Goal: Task Accomplishment & Management: Use online tool/utility

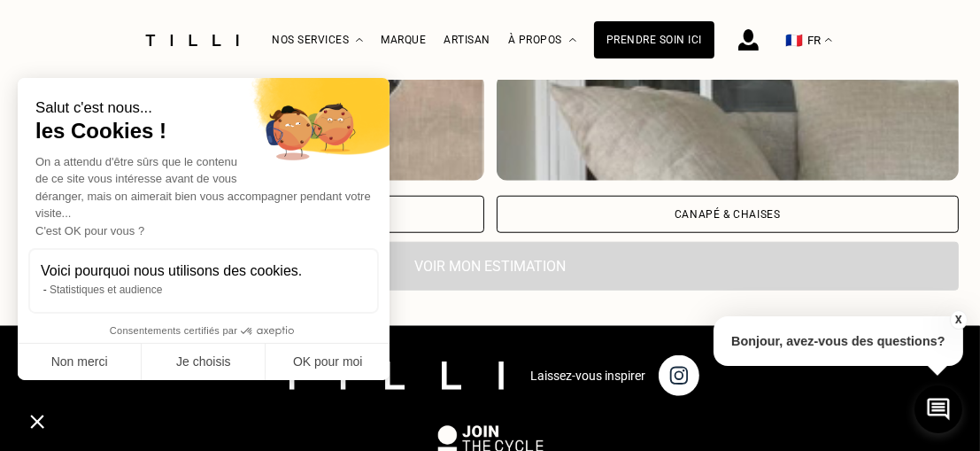
scroll to position [1682, 0]
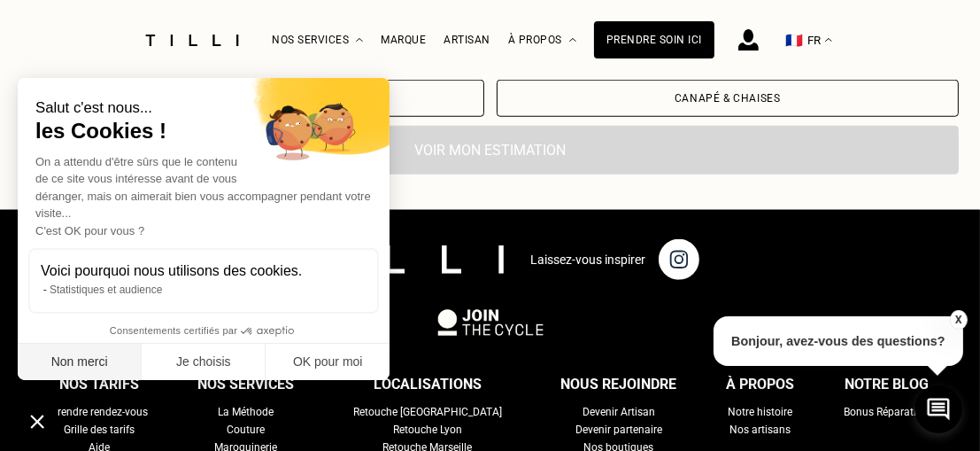
click at [106, 360] on button "Non merci" at bounding box center [80, 361] width 124 height 37
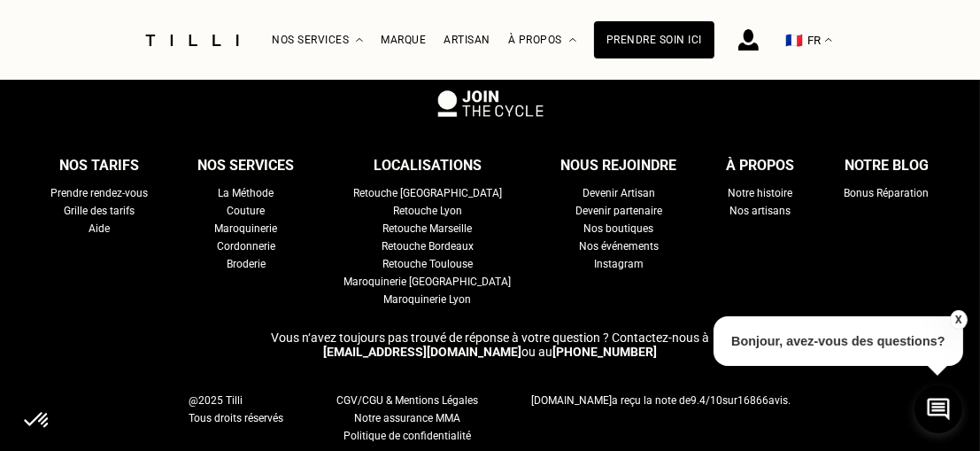
scroll to position [1947, 0]
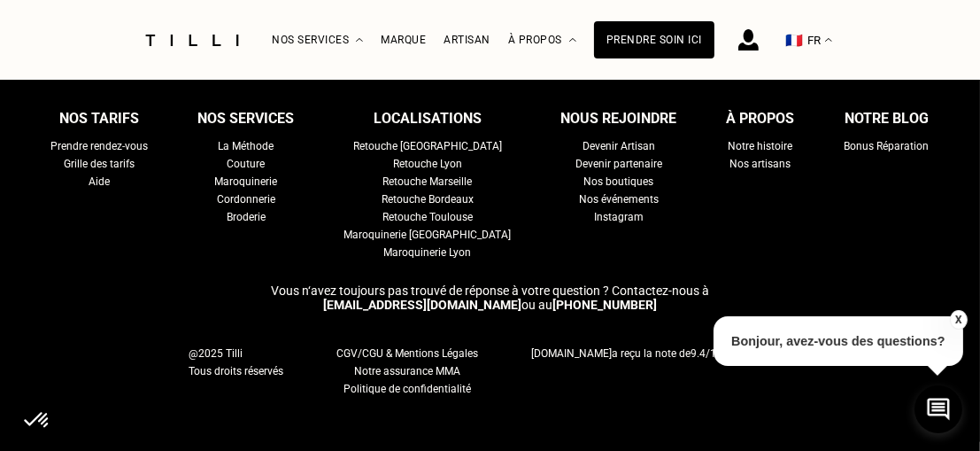
click at [450, 146] on div "Retouche [GEOGRAPHIC_DATA]" at bounding box center [427, 146] width 149 height 18
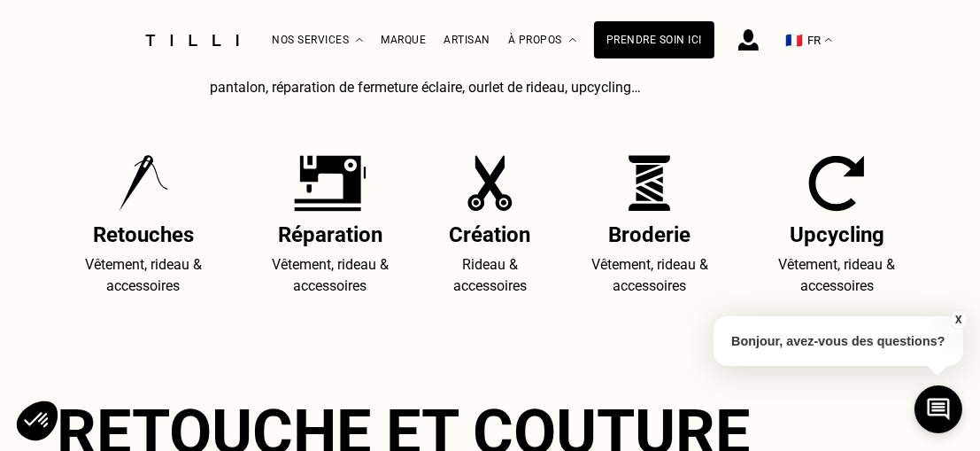
scroll to position [885, 0]
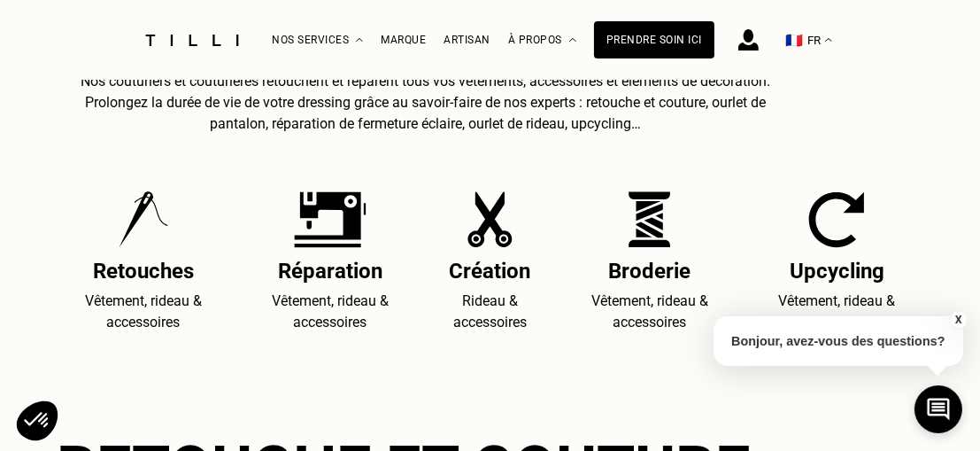
click at [330, 245] on img at bounding box center [330, 219] width 73 height 57
click at [336, 225] on img at bounding box center [330, 219] width 73 height 57
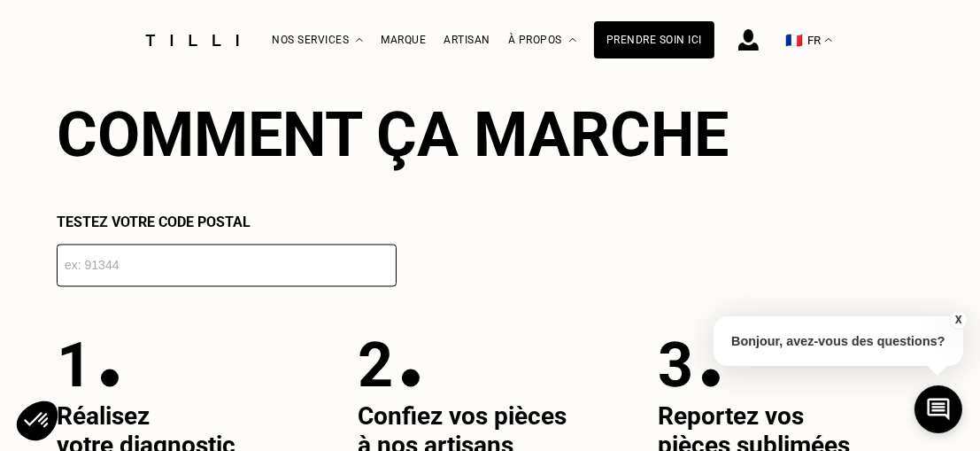
scroll to position [2920, 0]
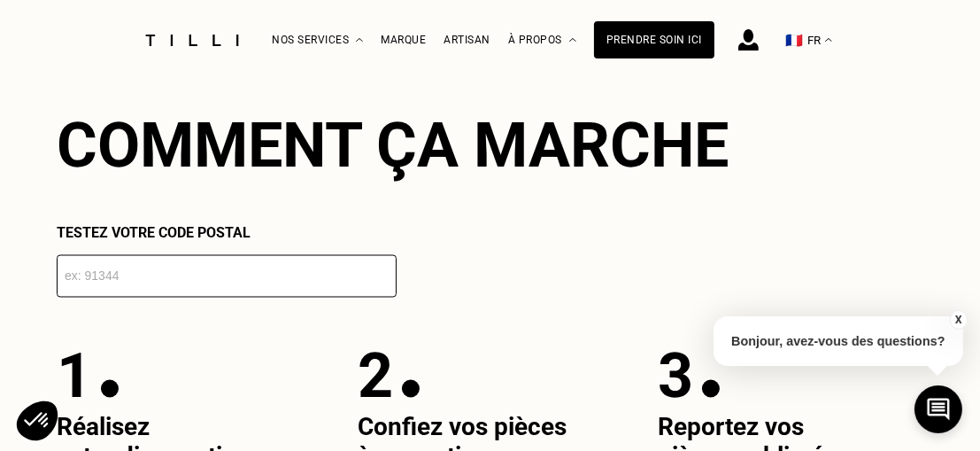
click at [86, 297] on input "number" at bounding box center [227, 276] width 340 height 42
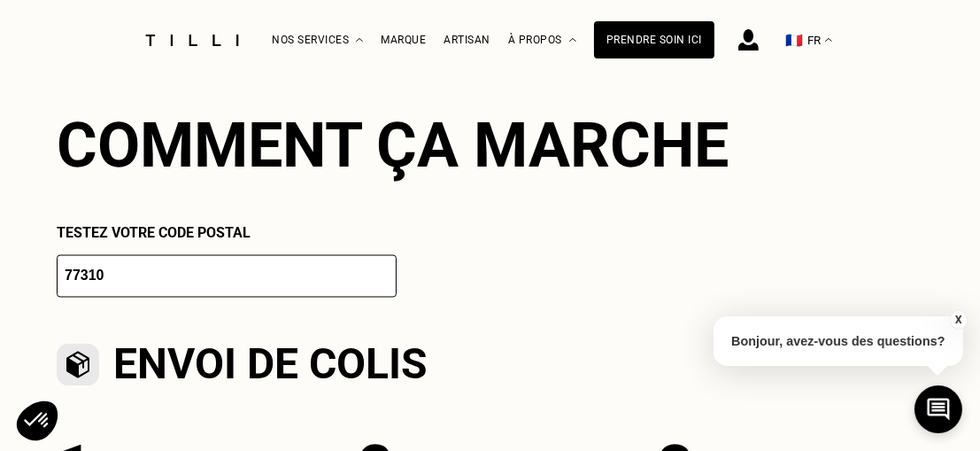
type input "77309"
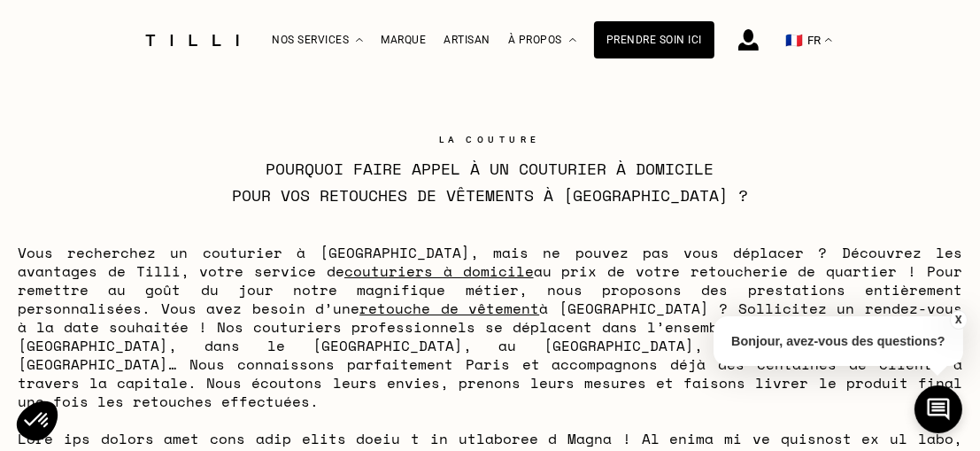
scroll to position [6373, 0]
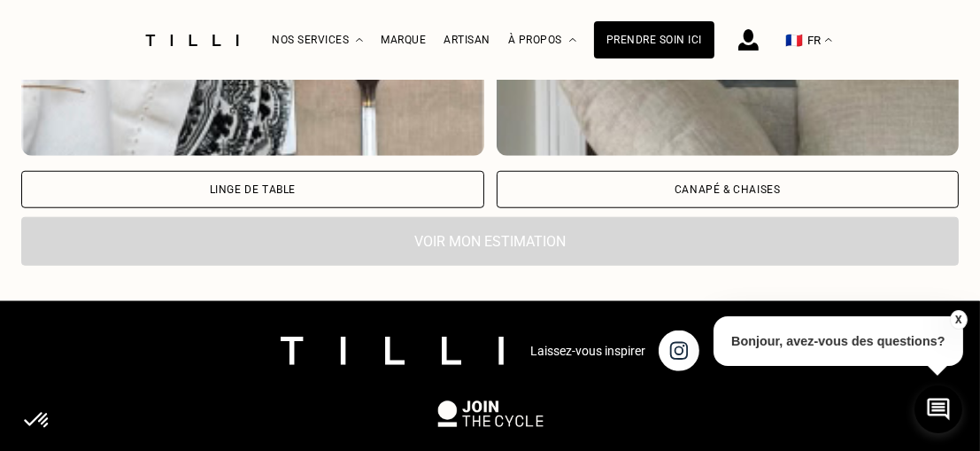
scroll to position [1587, 0]
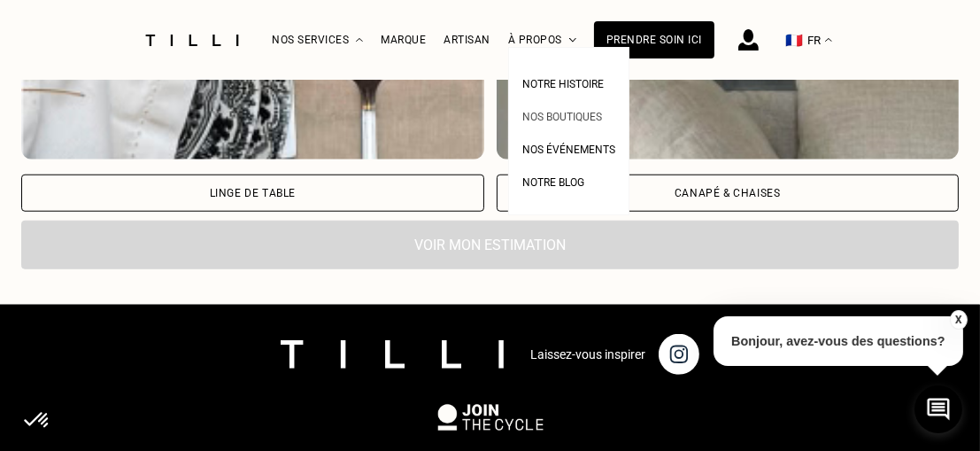
click at [588, 117] on span "Nos boutiques" at bounding box center [562, 117] width 80 height 12
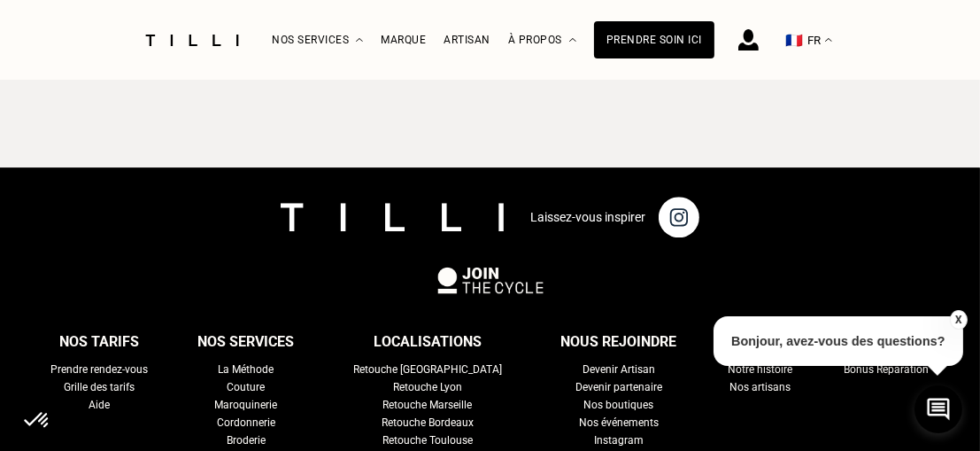
scroll to position [4514, 0]
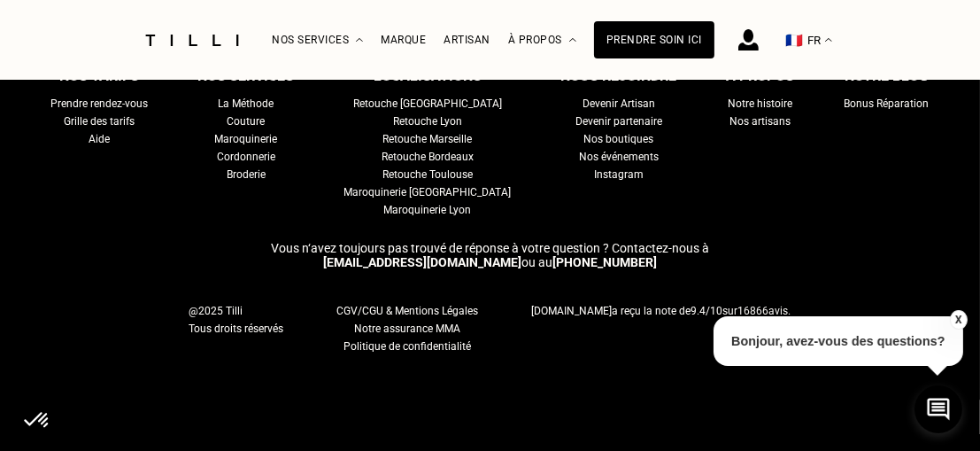
click at [411, 108] on div "Retouche [GEOGRAPHIC_DATA]" at bounding box center [427, 104] width 149 height 18
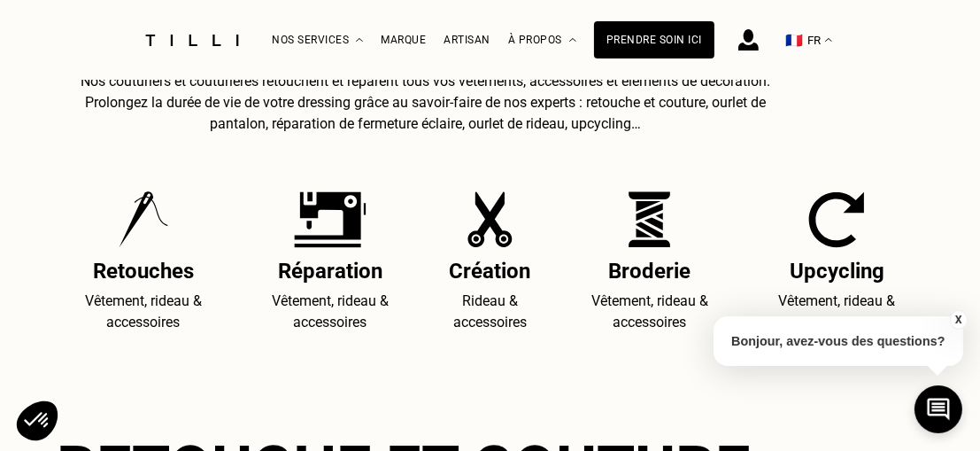
scroll to position [974, 0]
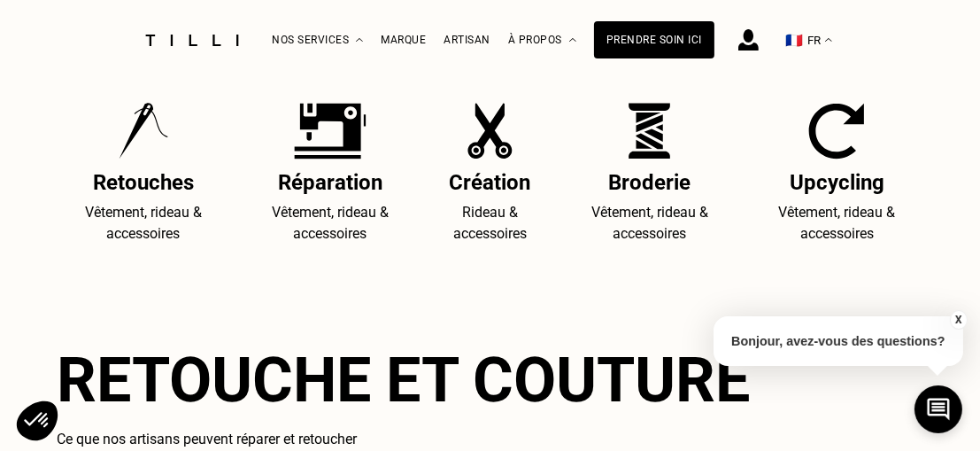
click at [352, 190] on h2 "Réparation" at bounding box center [329, 182] width 173 height 25
click at [326, 148] on img at bounding box center [330, 131] width 73 height 57
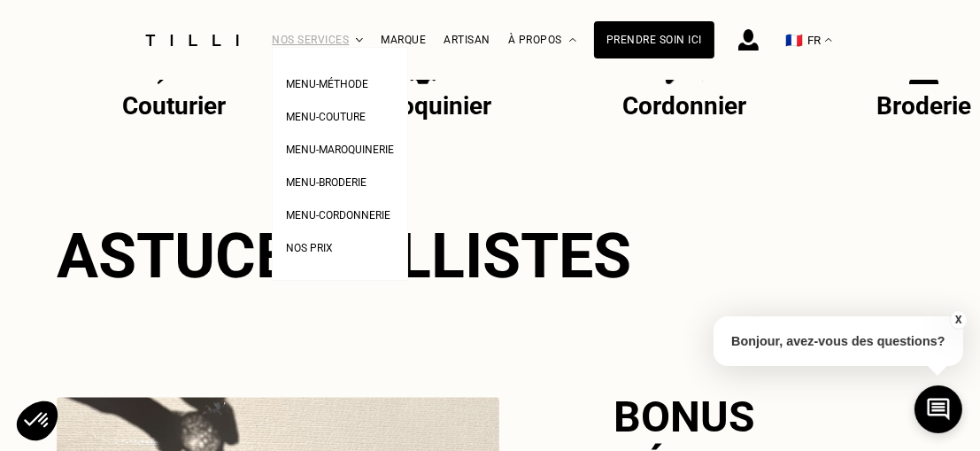
scroll to position [3628, 0]
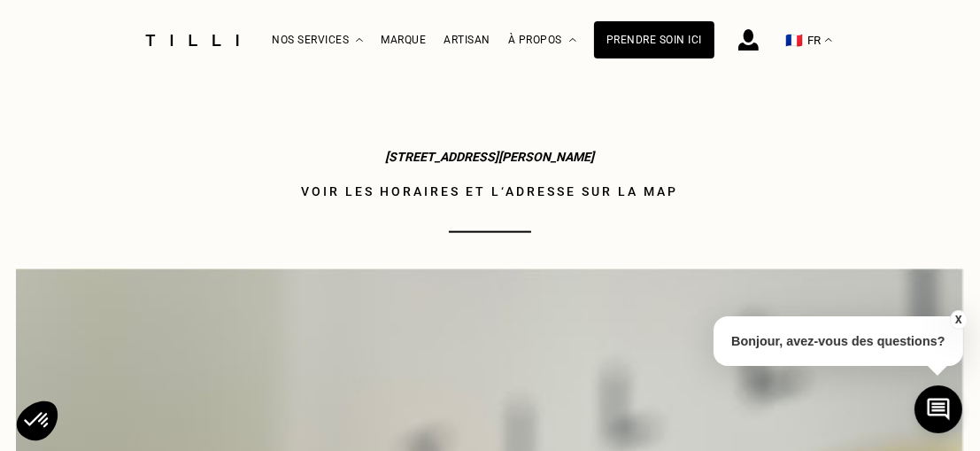
scroll to position [2301, 0]
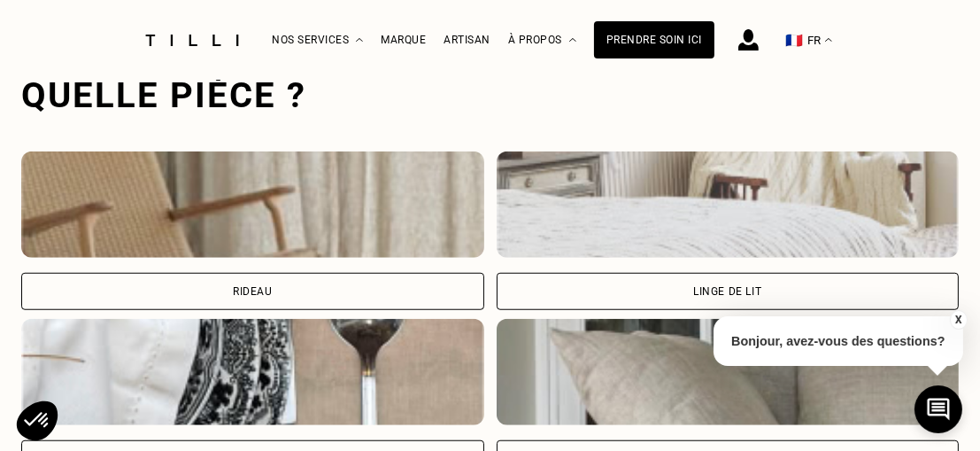
scroll to position [1409, 0]
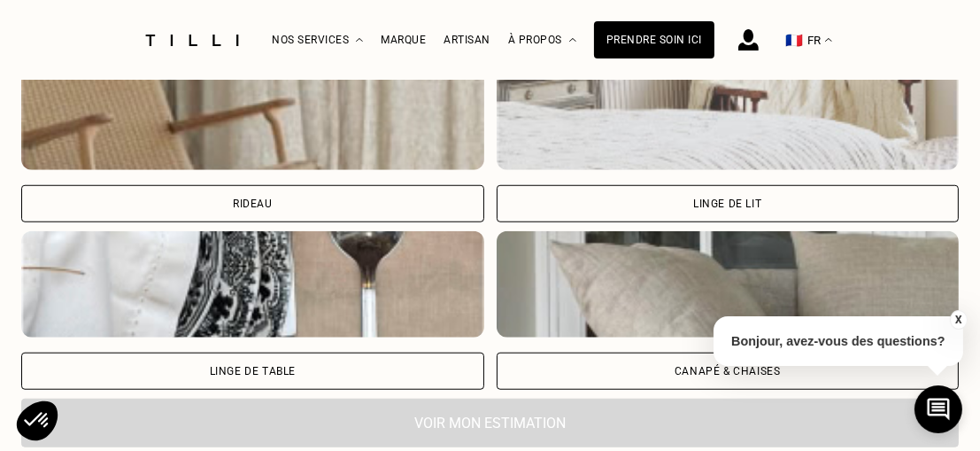
click at [263, 208] on div "Rideau" at bounding box center [253, 203] width 40 height 11
select select "FR"
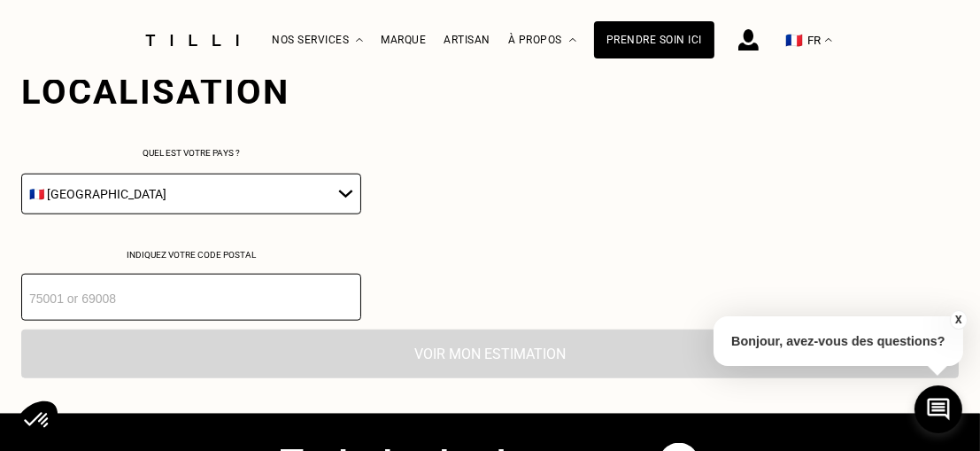
scroll to position [1765, 0]
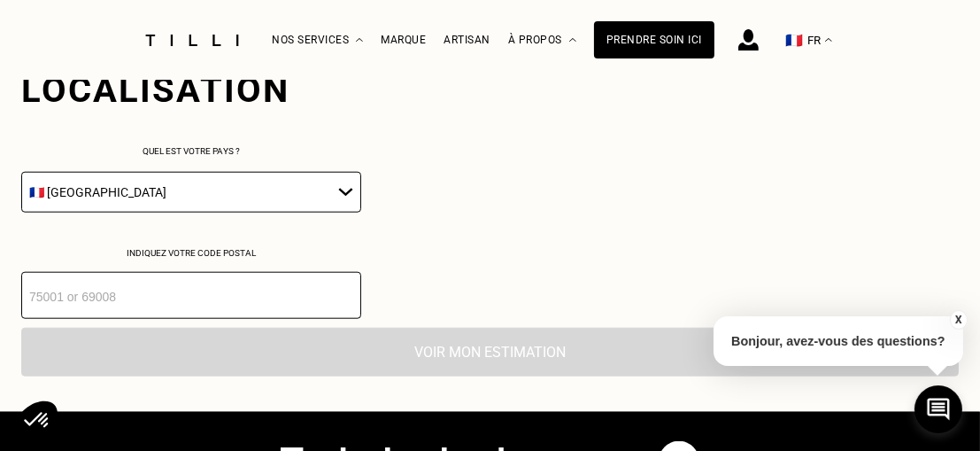
click at [263, 208] on select "🇩🇪 [GEOGRAPHIC_DATA] 🇦🇹 [GEOGRAPHIC_DATA] 🇧🇪 [GEOGRAPHIC_DATA] 🇧🇬 Bulgarie 🇨🇾 C…" at bounding box center [191, 192] width 340 height 41
click at [21, 174] on select "🇩🇪 [GEOGRAPHIC_DATA] 🇦🇹 [GEOGRAPHIC_DATA] 🇧🇪 [GEOGRAPHIC_DATA] 🇧🇬 Bulgarie 🇨🇾 C…" at bounding box center [191, 192] width 340 height 41
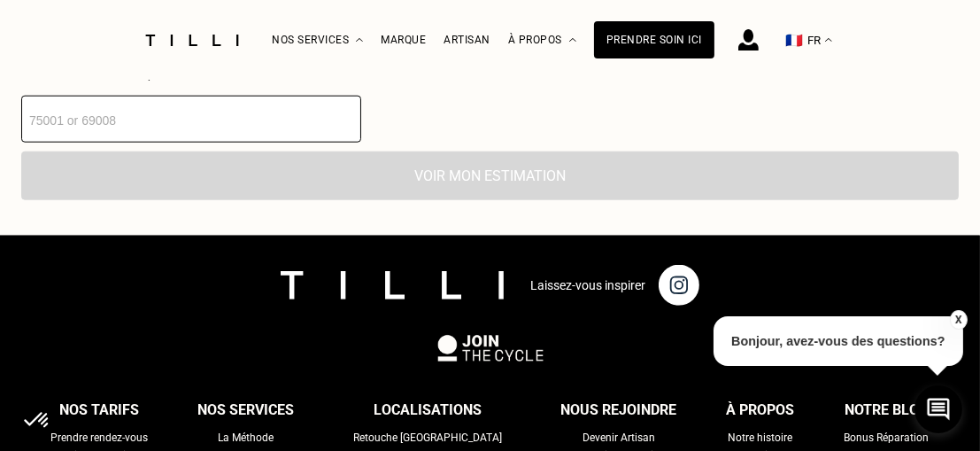
scroll to position [1942, 0]
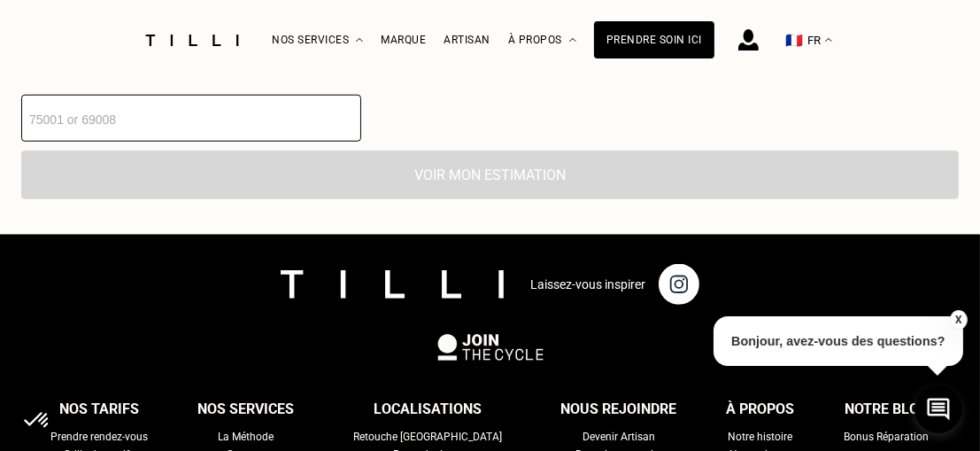
click at [81, 125] on input "number" at bounding box center [191, 118] width 340 height 47
type input "77310"
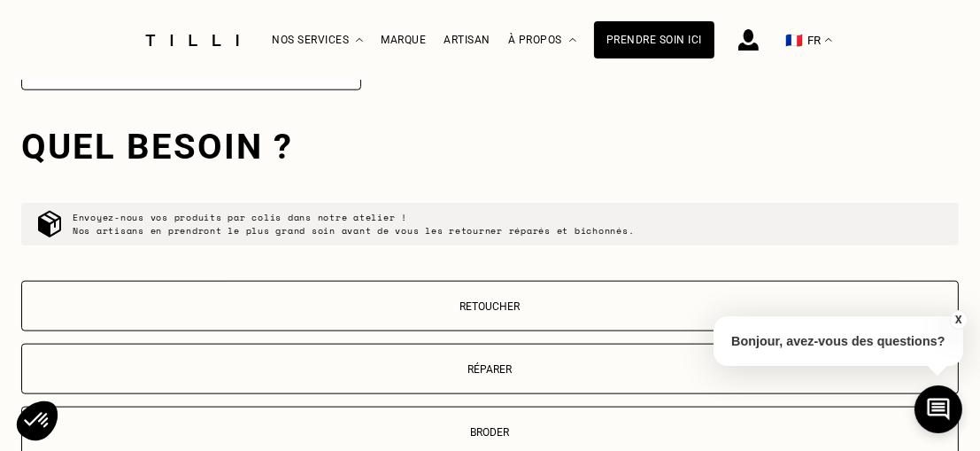
scroll to position [2051, 0]
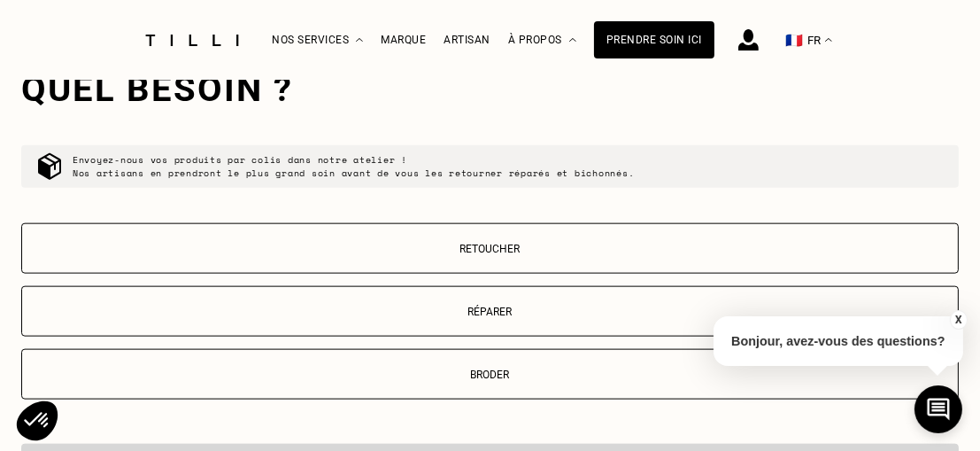
click at [424, 314] on p "Réparer" at bounding box center [490, 311] width 918 height 12
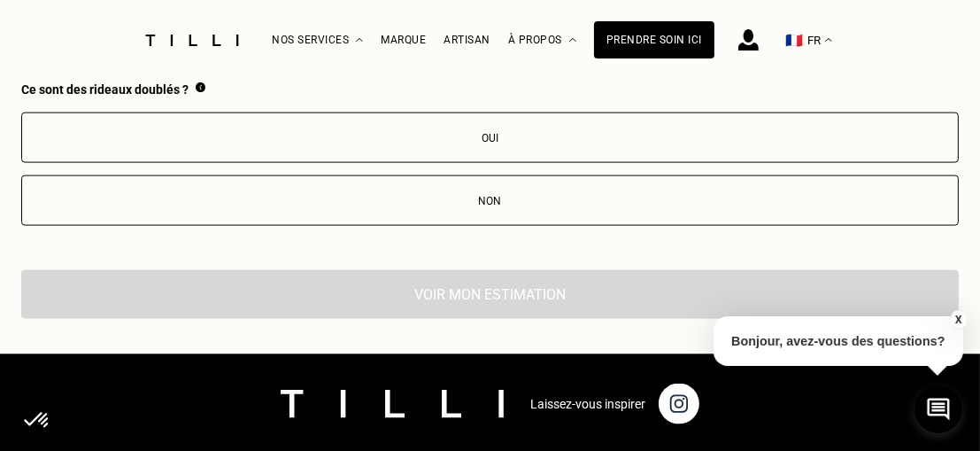
scroll to position [2542, 0]
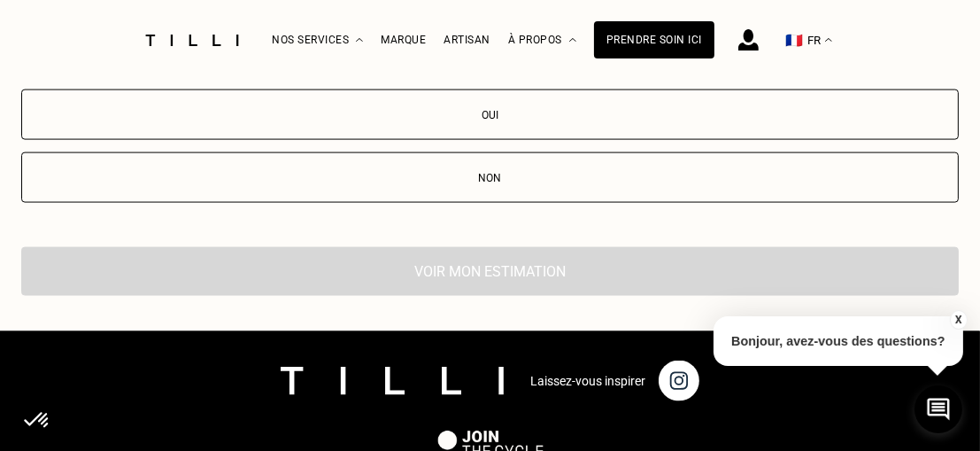
click at [251, 193] on button "Non" at bounding box center [489, 177] width 937 height 50
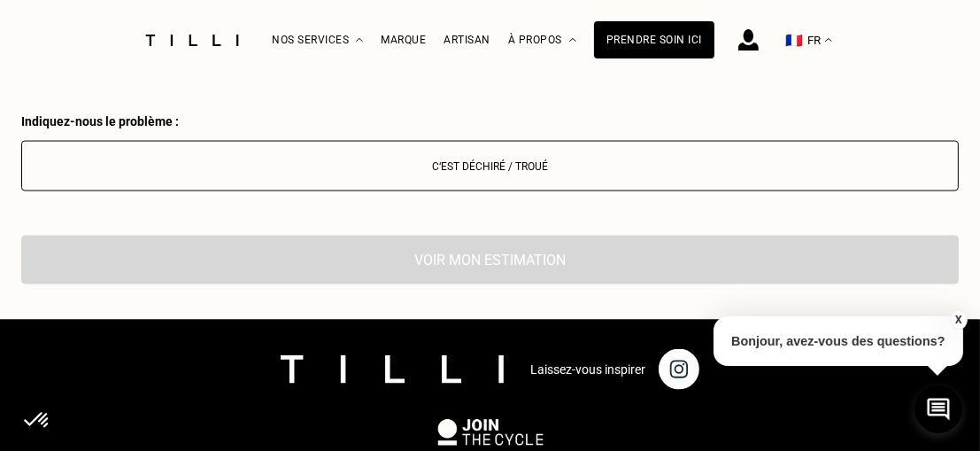
scroll to position [2669, 0]
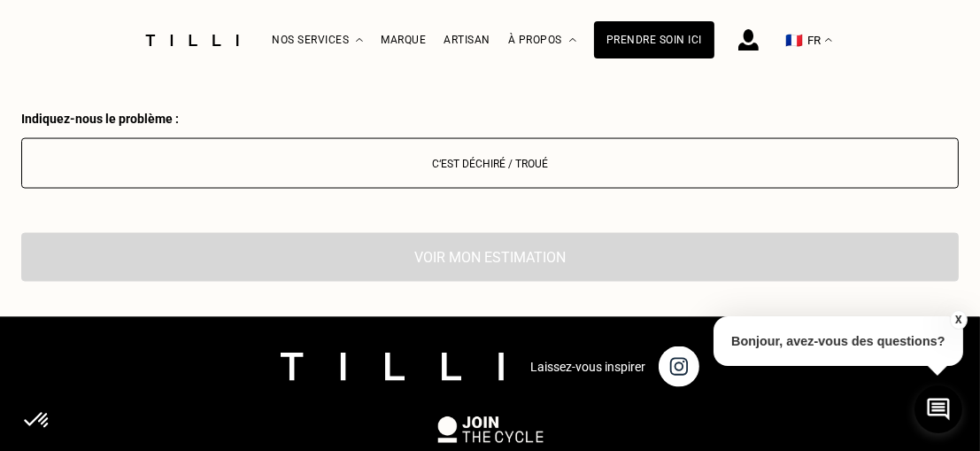
click at [442, 168] on div "C‘est déchiré / troué" at bounding box center [490, 164] width 918 height 12
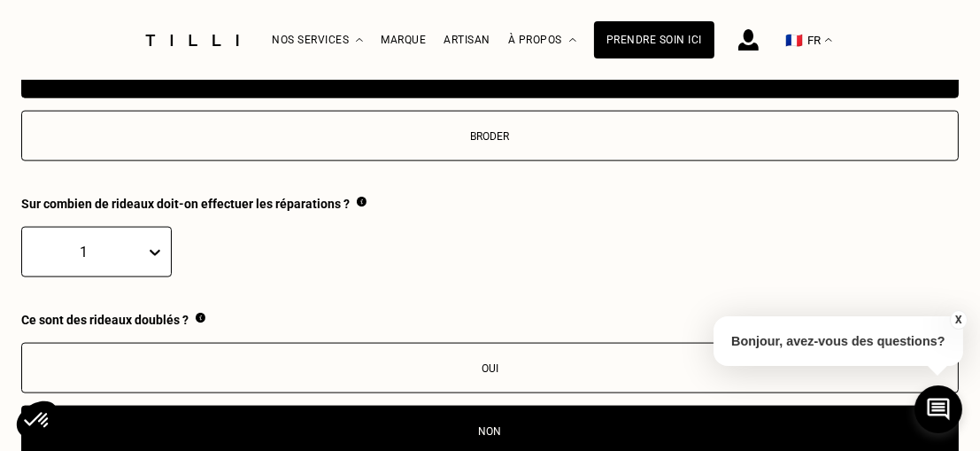
scroll to position [2138, 0]
